Goal: Task Accomplishment & Management: Use online tool/utility

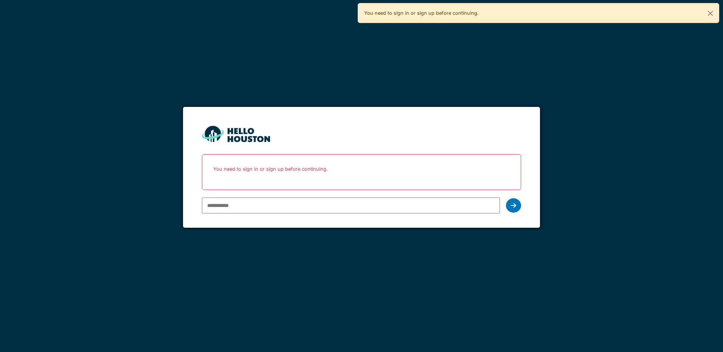
click at [217, 205] on input "email" at bounding box center [351, 206] width 298 height 16
type input "**********"
click at [515, 208] on icon at bounding box center [513, 206] width 5 height 6
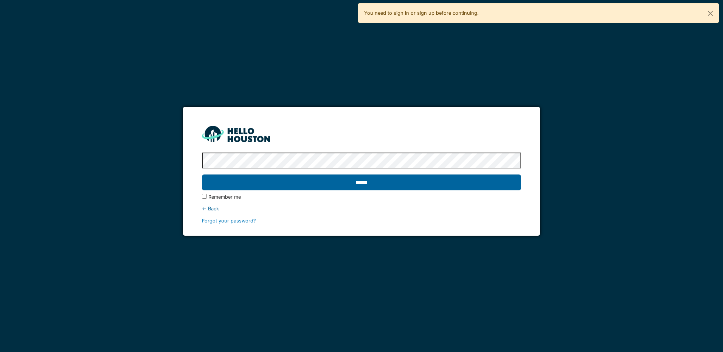
click at [375, 186] on input "******" at bounding box center [361, 183] width 319 height 16
